Goal: Obtain resource: Download file/media

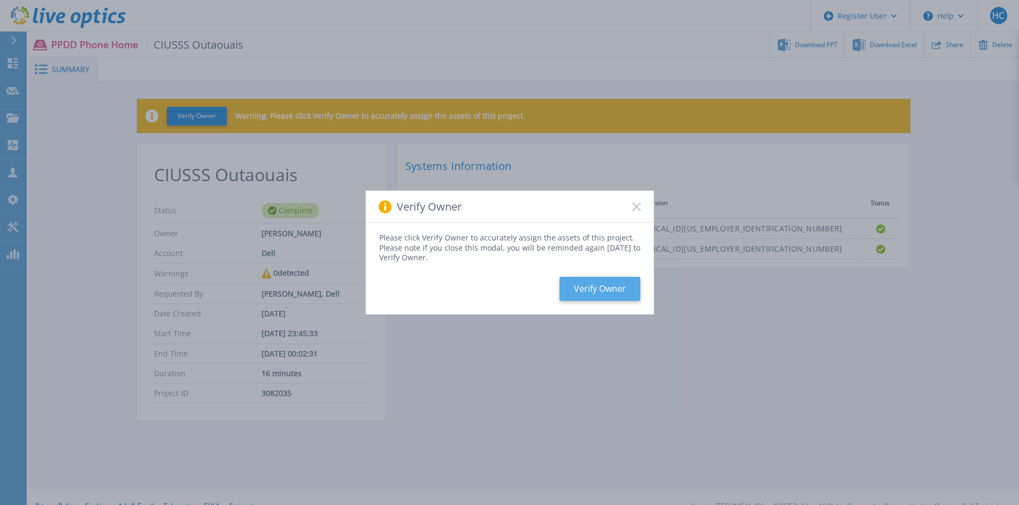
click at [601, 283] on button "Verify Owner" at bounding box center [599, 289] width 81 height 24
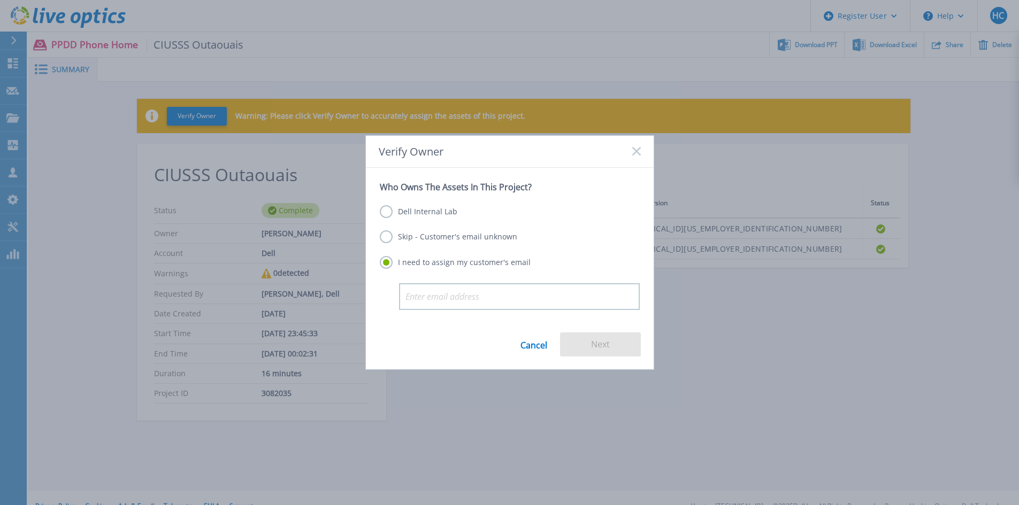
click at [429, 206] on label "Dell Internal Lab" at bounding box center [419, 211] width 78 height 13
click at [0, 0] on input "Dell Internal Lab" at bounding box center [0, 0] width 0 height 0
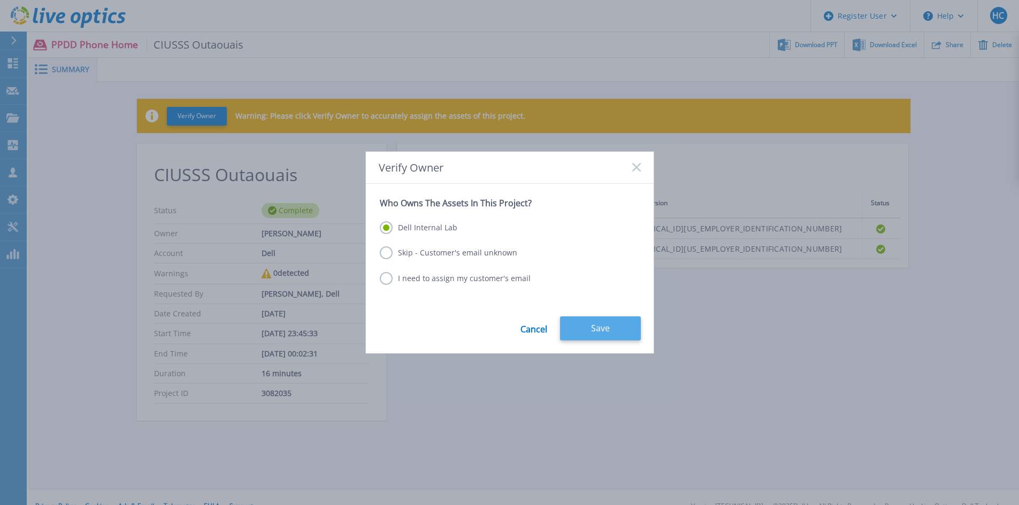
click at [616, 335] on button "Save" at bounding box center [600, 329] width 81 height 24
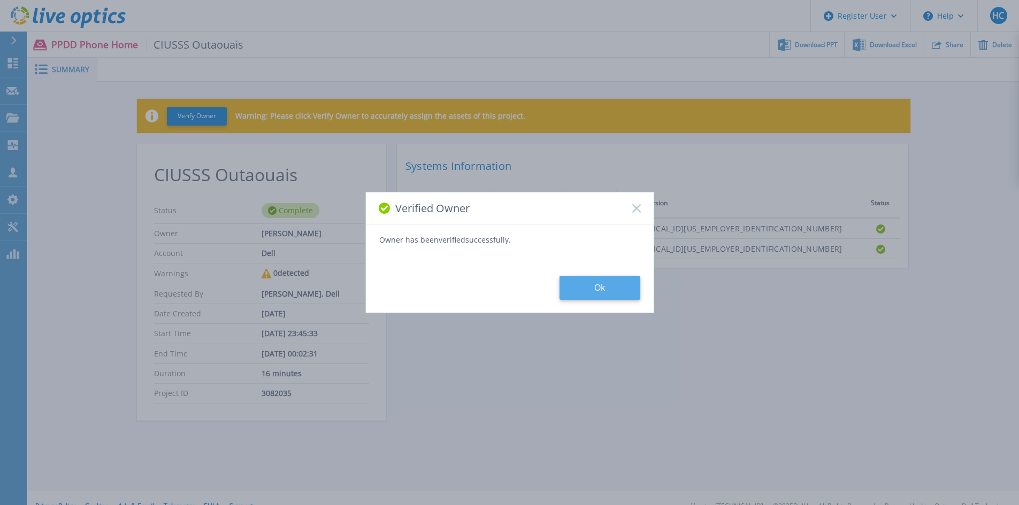
click at [608, 295] on button "Ok" at bounding box center [599, 288] width 81 height 24
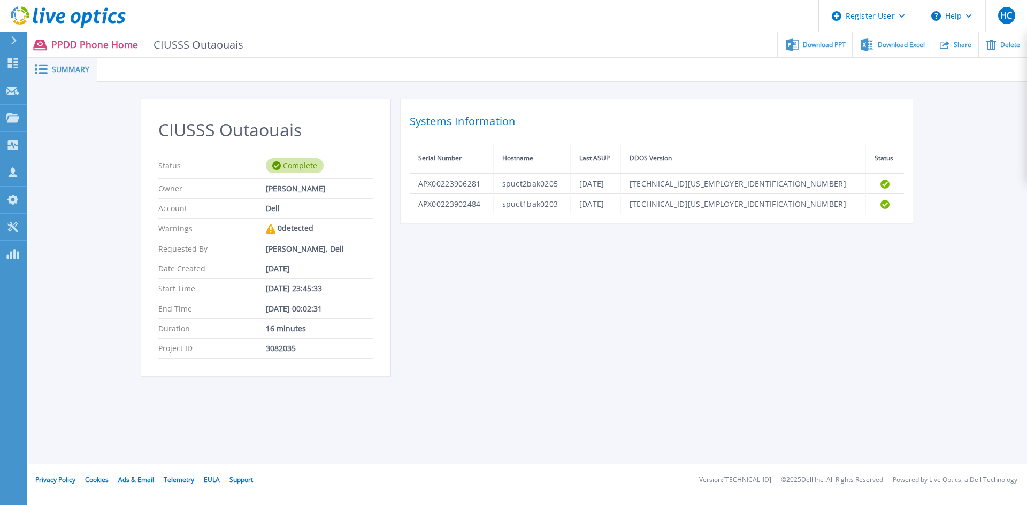
click at [717, 378] on div "CIUSSS Outaouais Status Complete Owner Haluk Calin Account Dell Warnings 0 dete…" at bounding box center [527, 244] width 773 height 290
click at [824, 47] on span "Download PPT" at bounding box center [824, 44] width 43 height 6
